Goal: Transaction & Acquisition: Purchase product/service

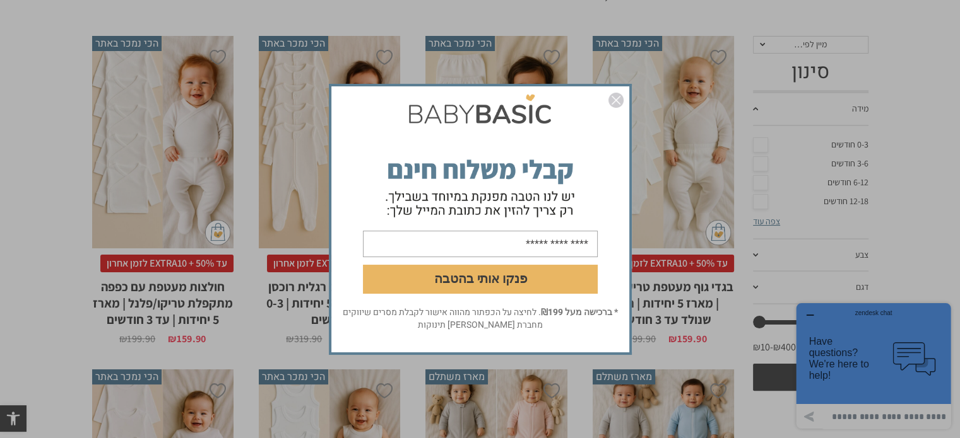
click at [618, 95] on img "סגור" at bounding box center [615, 100] width 15 height 15
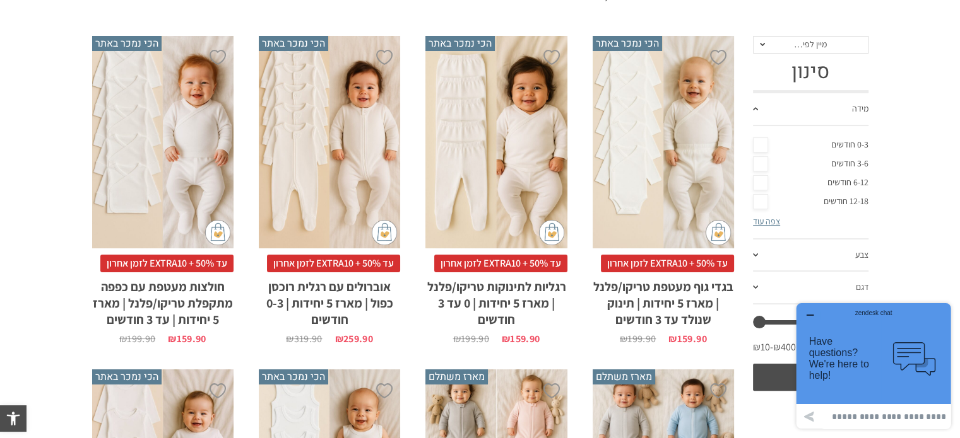
click at [495, 297] on h2 "רגליות לתינוקות טריקו/פלנל | מארז 5 יחידות | 0 עד 3 חודשים" at bounding box center [495, 301] width 141 height 56
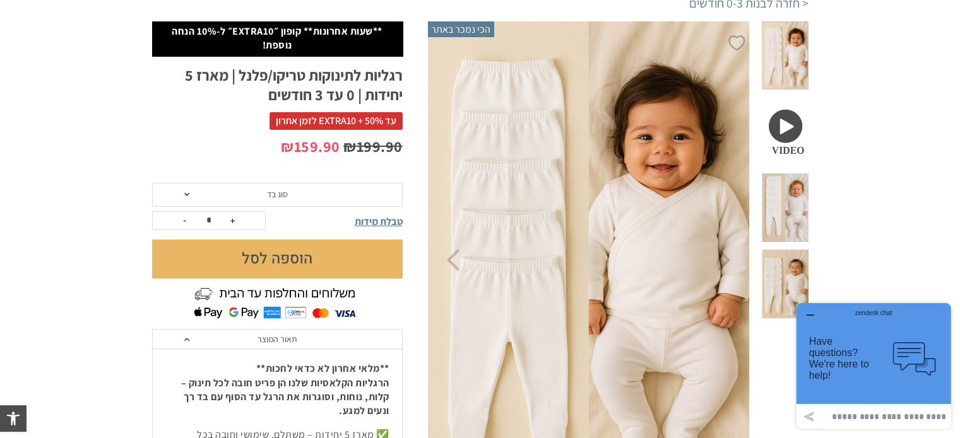
scroll to position [40, 0]
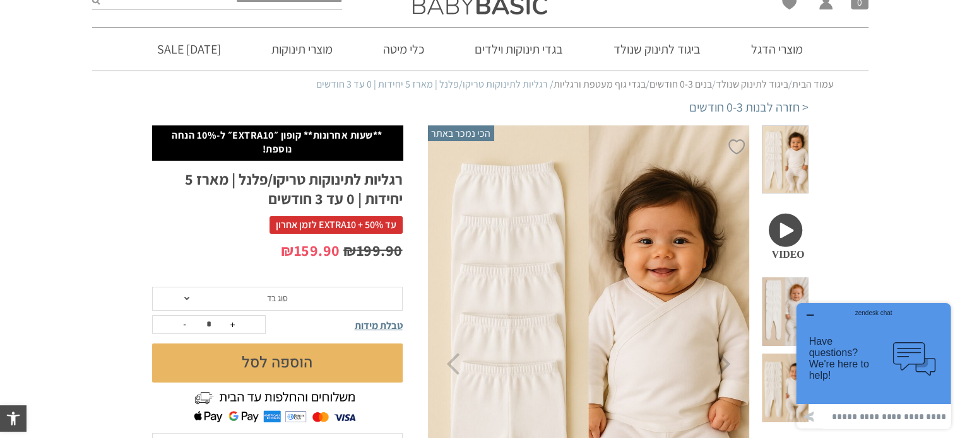
click at [479, 186] on img at bounding box center [588, 364] width 323 height 485
